Goal: Task Accomplishment & Management: Use online tool/utility

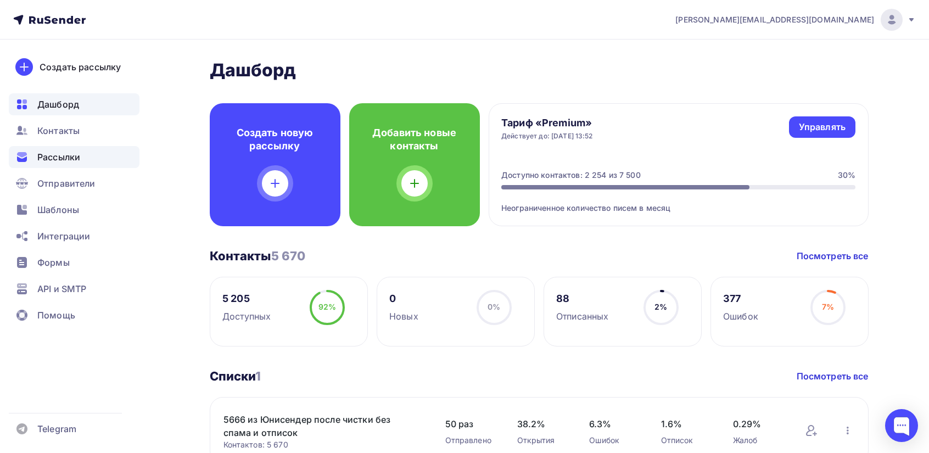
click at [66, 158] on span "Рассылки" at bounding box center [58, 156] width 43 height 13
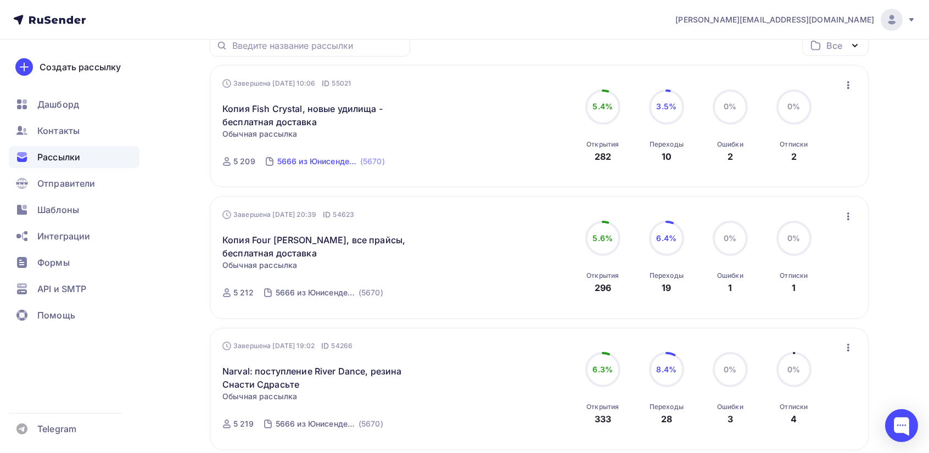
scroll to position [110, 0]
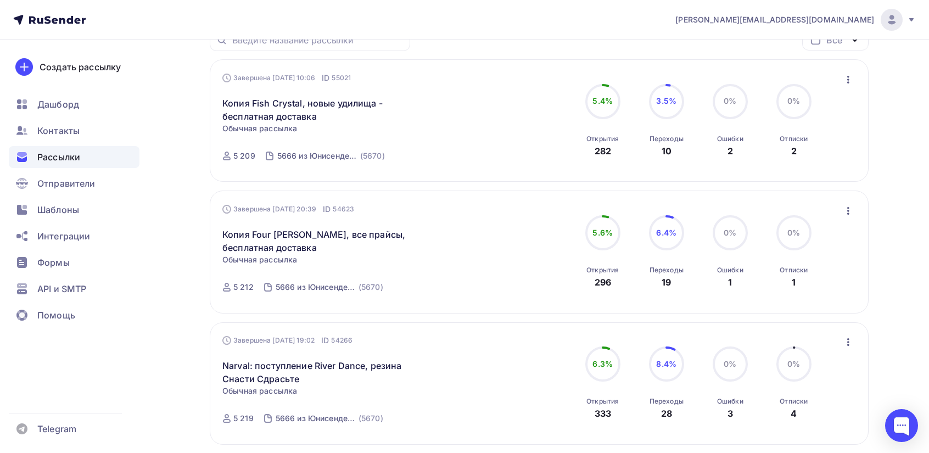
click at [847, 213] on icon "button" at bounding box center [848, 210] width 13 height 13
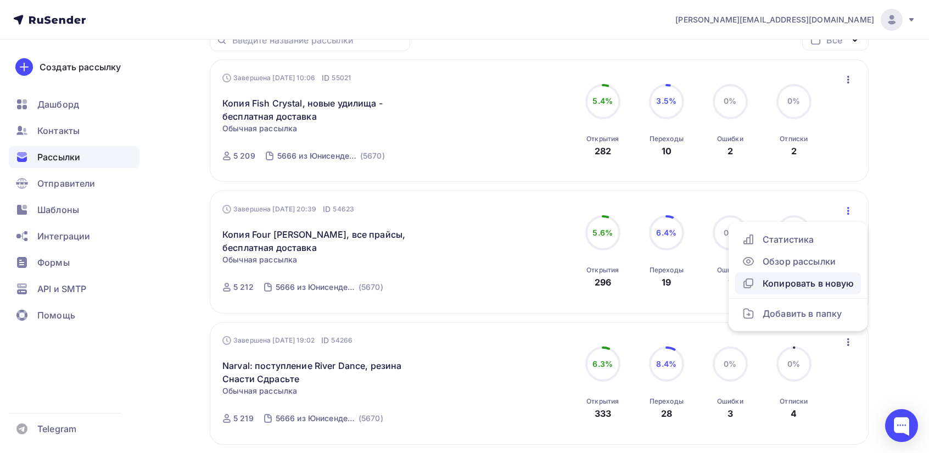
click at [795, 282] on div "Копировать в новую" at bounding box center [798, 283] width 113 height 13
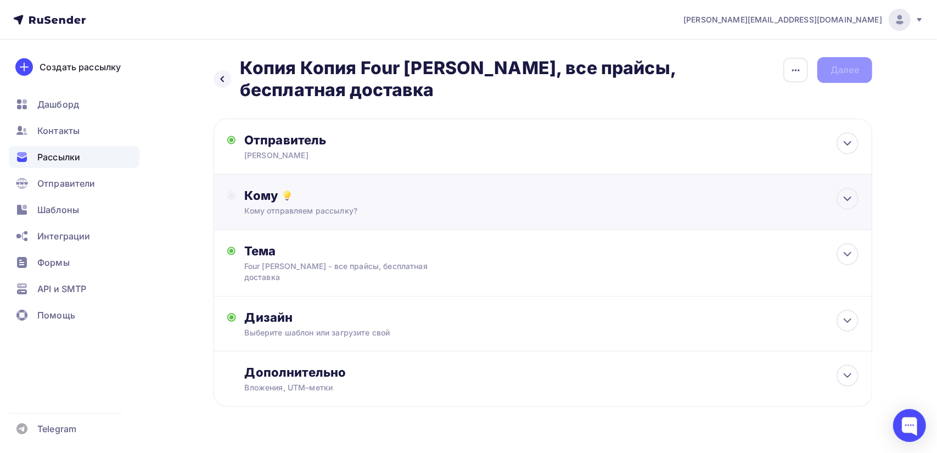
click at [253, 188] on div "Кому" at bounding box center [552, 195] width 614 height 15
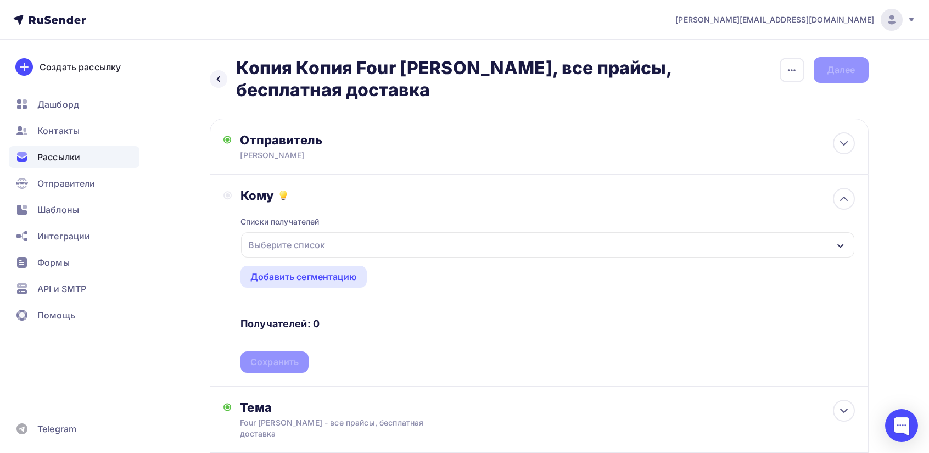
click at [292, 235] on div "Выберите список" at bounding box center [287, 245] width 86 height 20
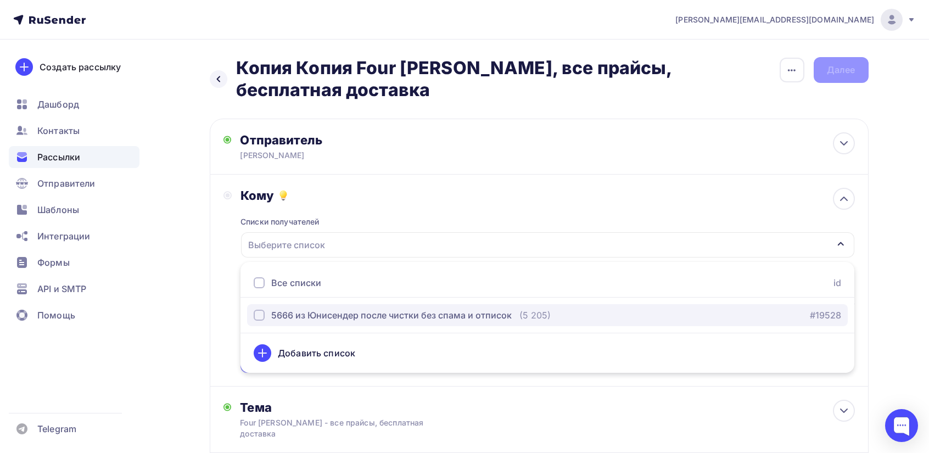
click at [282, 309] on div "5666 из Юнисендер после чистки без спама и отписок" at bounding box center [391, 315] width 241 height 13
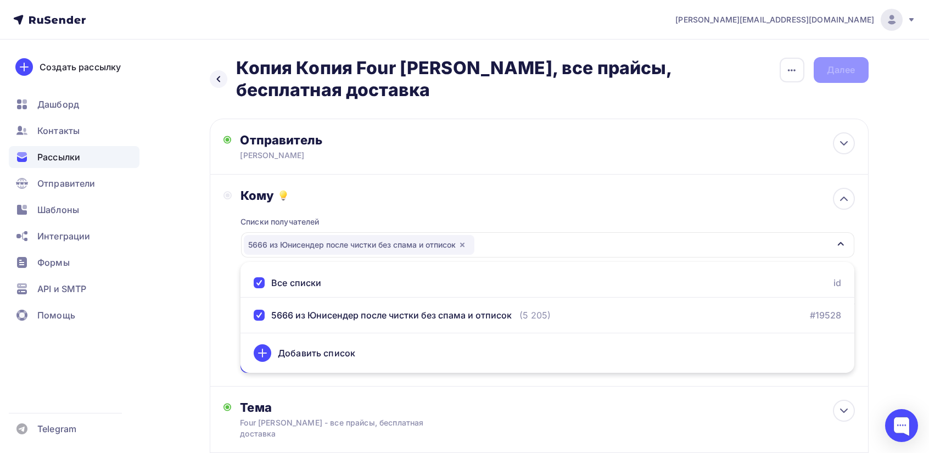
click at [220, 311] on div "Кому Списки получателей 5666 из [GEOGRAPHIC_DATA] после чистки без спама и отпи…" at bounding box center [539, 281] width 659 height 212
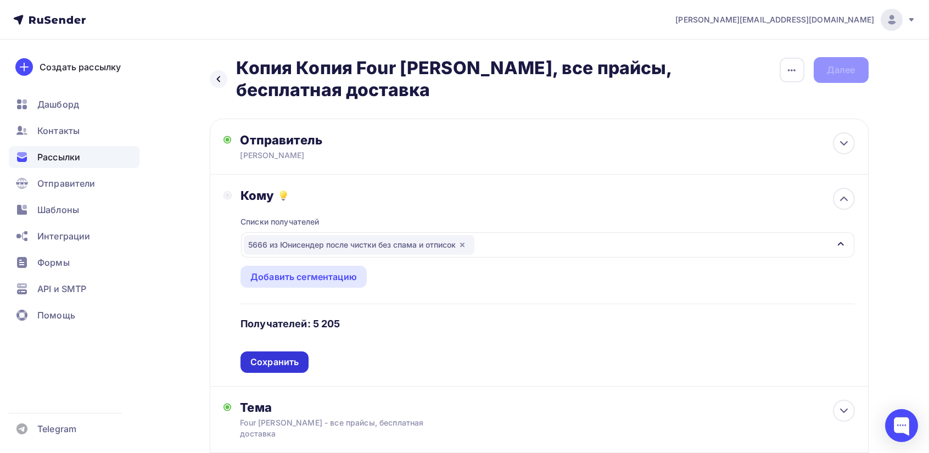
click at [268, 356] on div "Сохранить" at bounding box center [274, 362] width 48 height 13
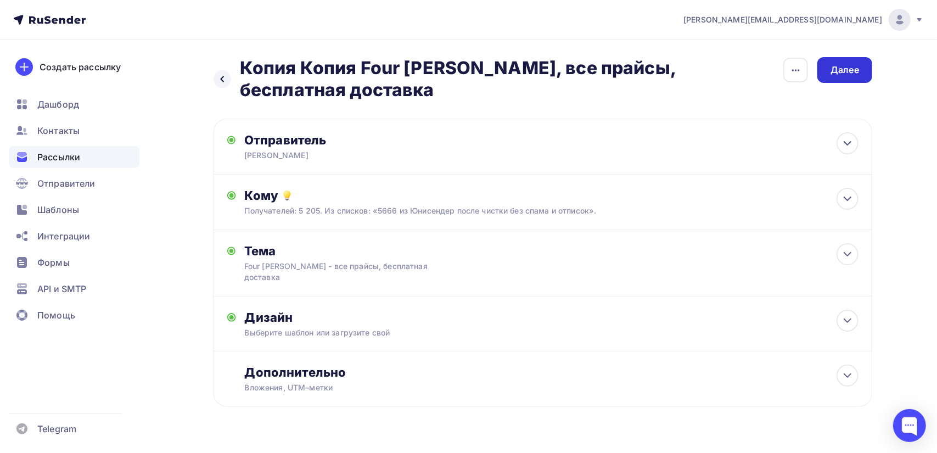
click at [838, 73] on div "Далее" at bounding box center [845, 70] width 29 height 13
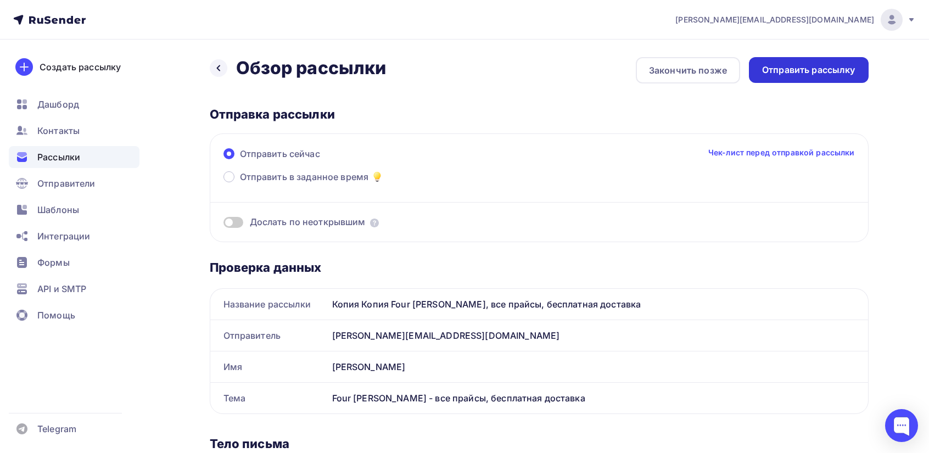
click at [826, 69] on div "Отправить рассылку" at bounding box center [808, 70] width 93 height 13
